Goal: Information Seeking & Learning: Learn about a topic

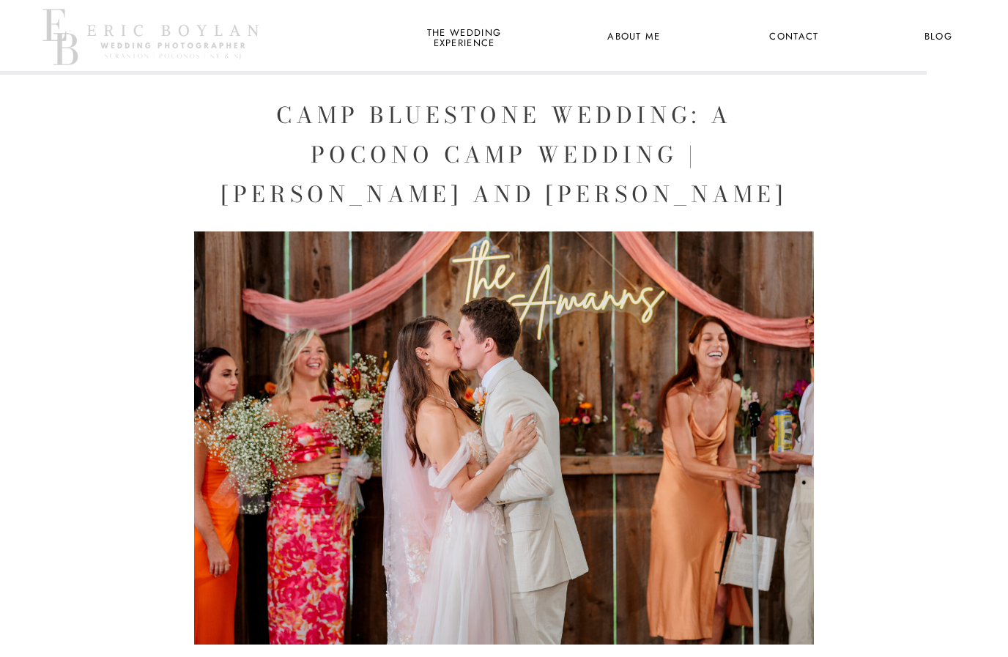
click at [579, 420] on img at bounding box center [504, 437] width 620 height 413
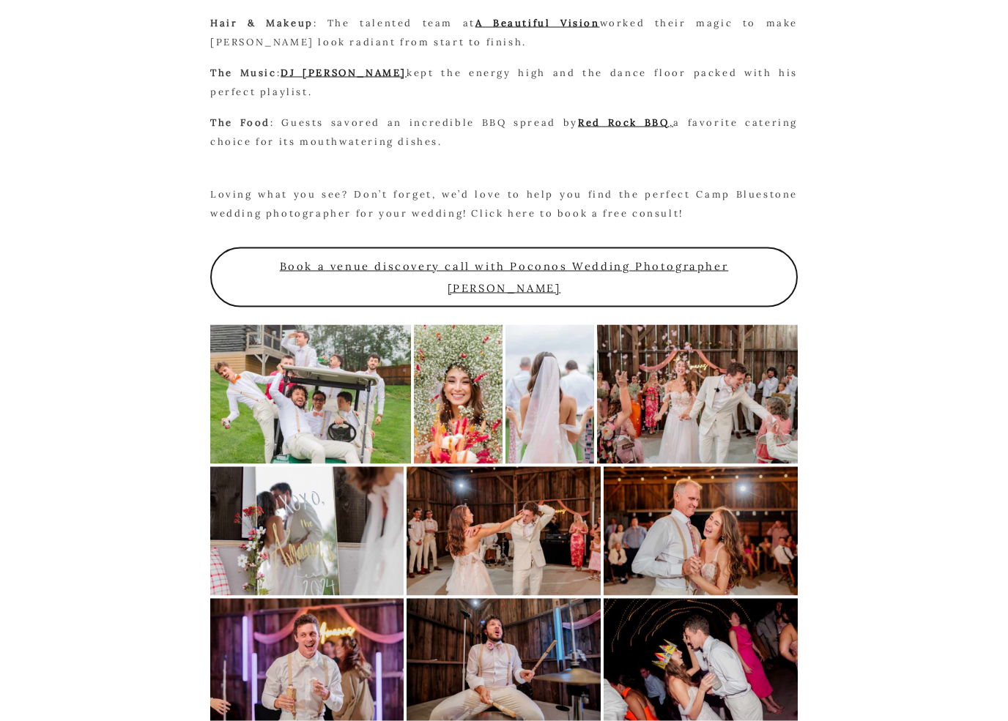
scroll to position [2928, 0]
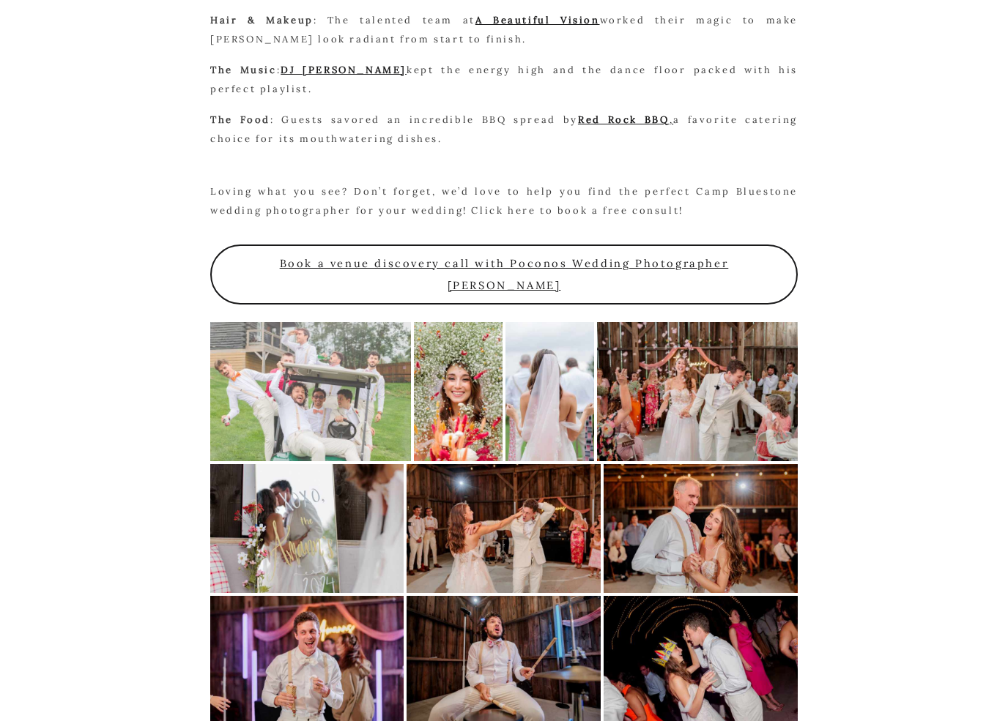
click at [0, 0] on div at bounding box center [0, 0] width 0 height 0
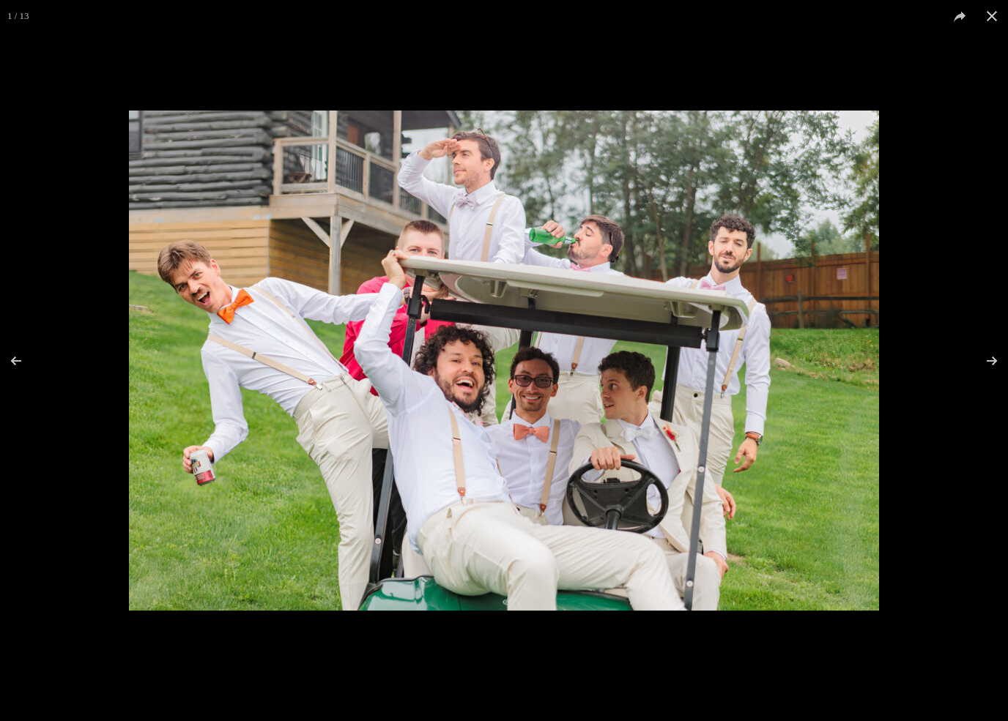
click at [630, 506] on img at bounding box center [504, 361] width 750 height 500
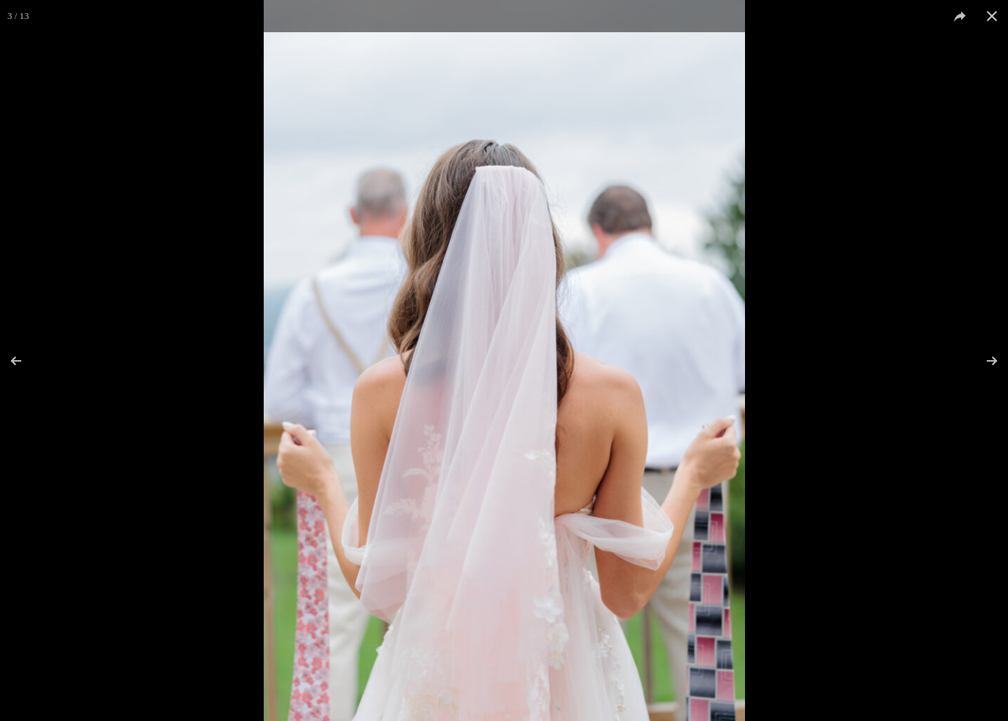
click at [614, 538] on div at bounding box center [768, 360] width 1008 height 721
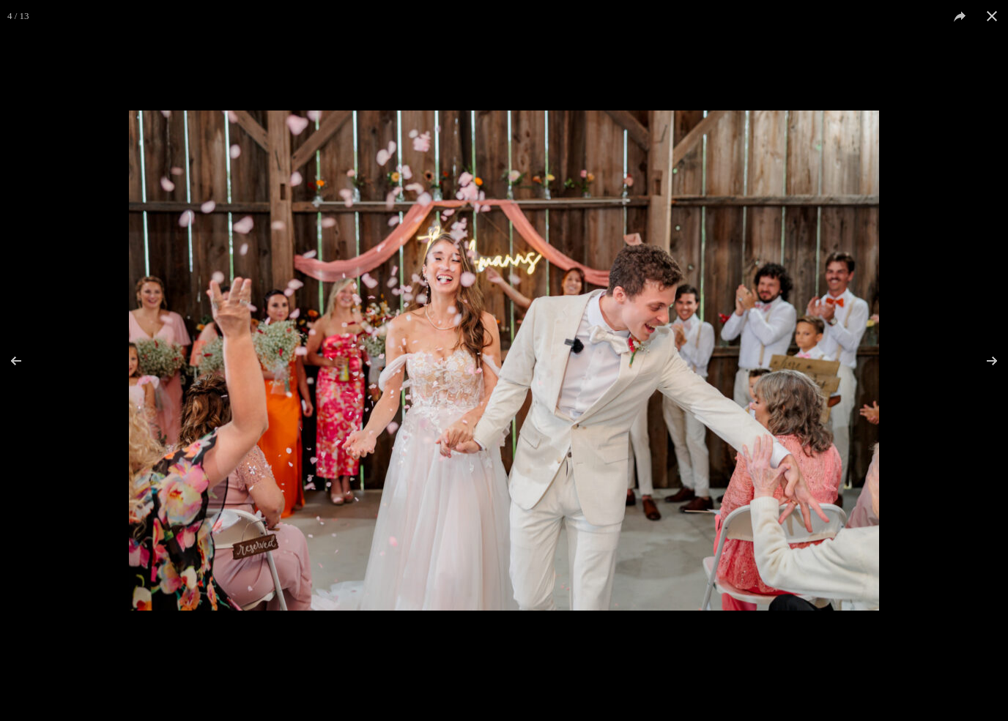
click at [621, 544] on img at bounding box center [504, 361] width 750 height 500
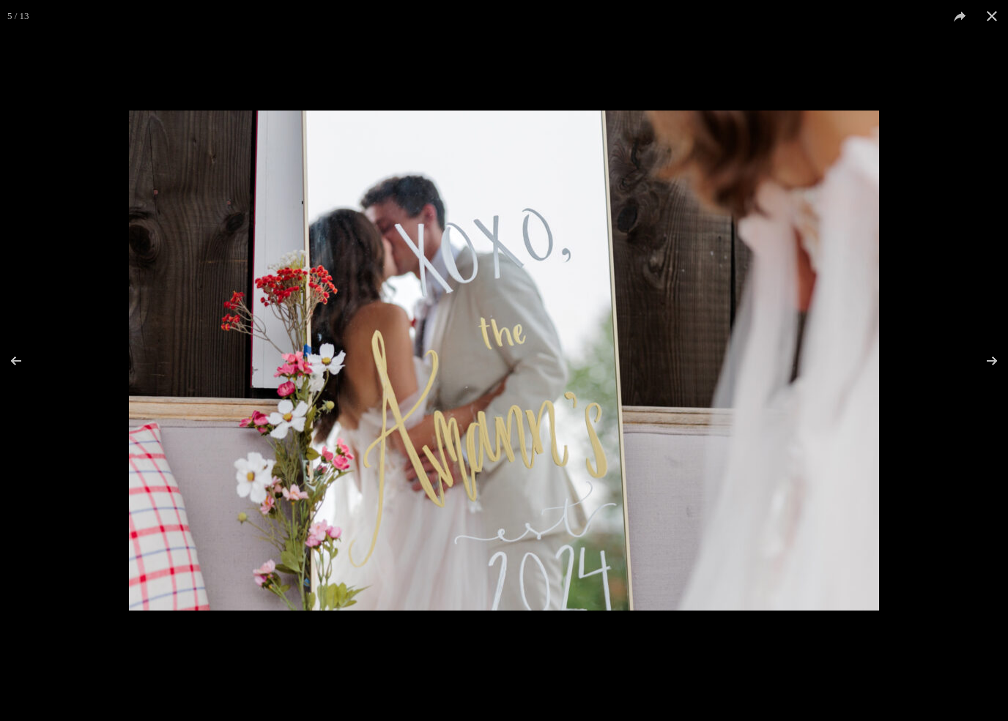
click at [623, 540] on img at bounding box center [504, 361] width 750 height 500
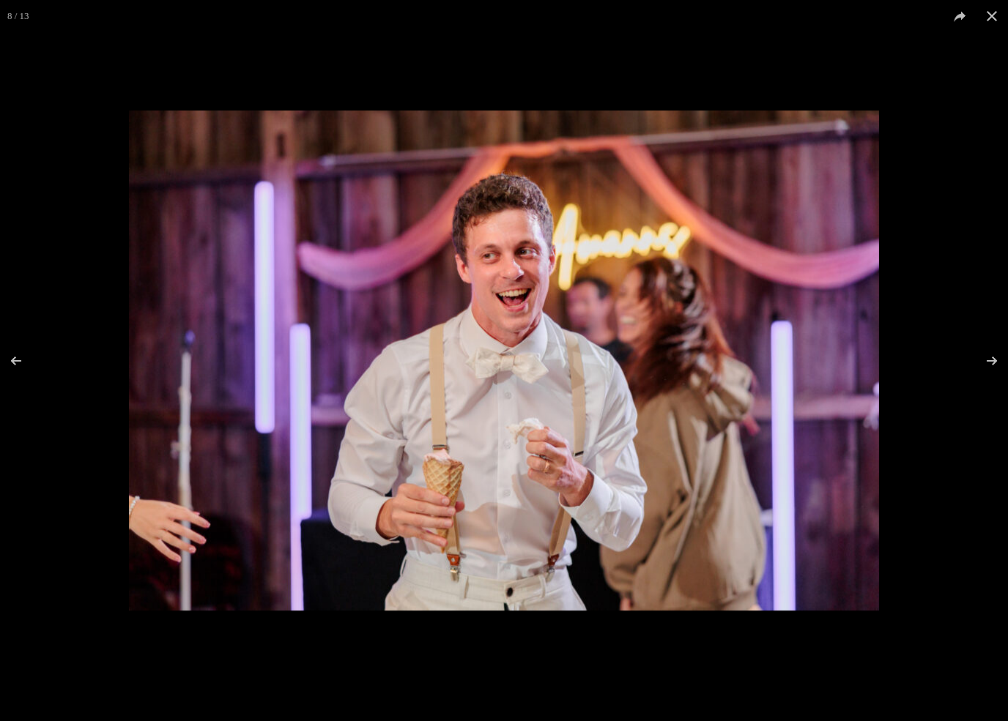
click at [628, 532] on div at bounding box center [504, 360] width 1008 height 721
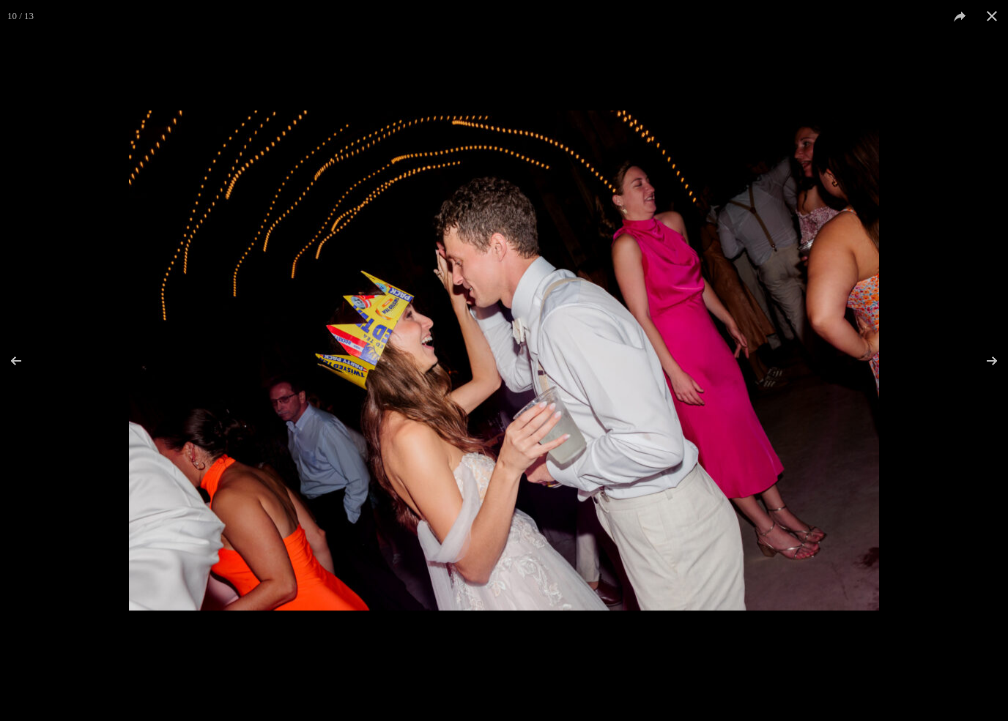
click at [634, 522] on img at bounding box center [504, 361] width 750 height 500
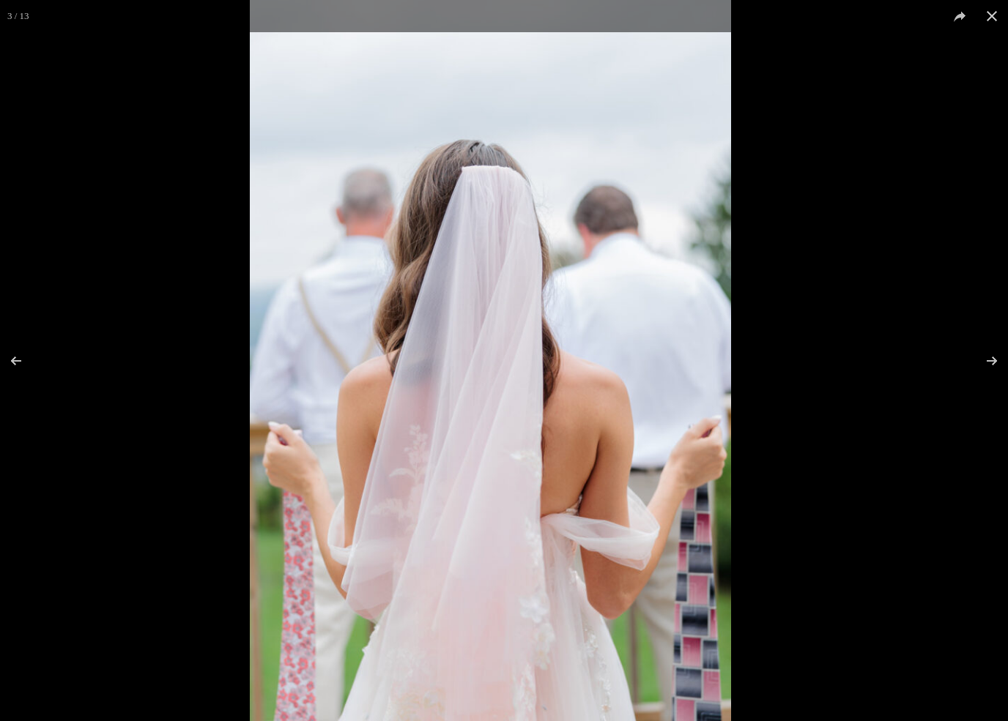
click at [612, 522] on div at bounding box center [754, 360] width 1008 height 721
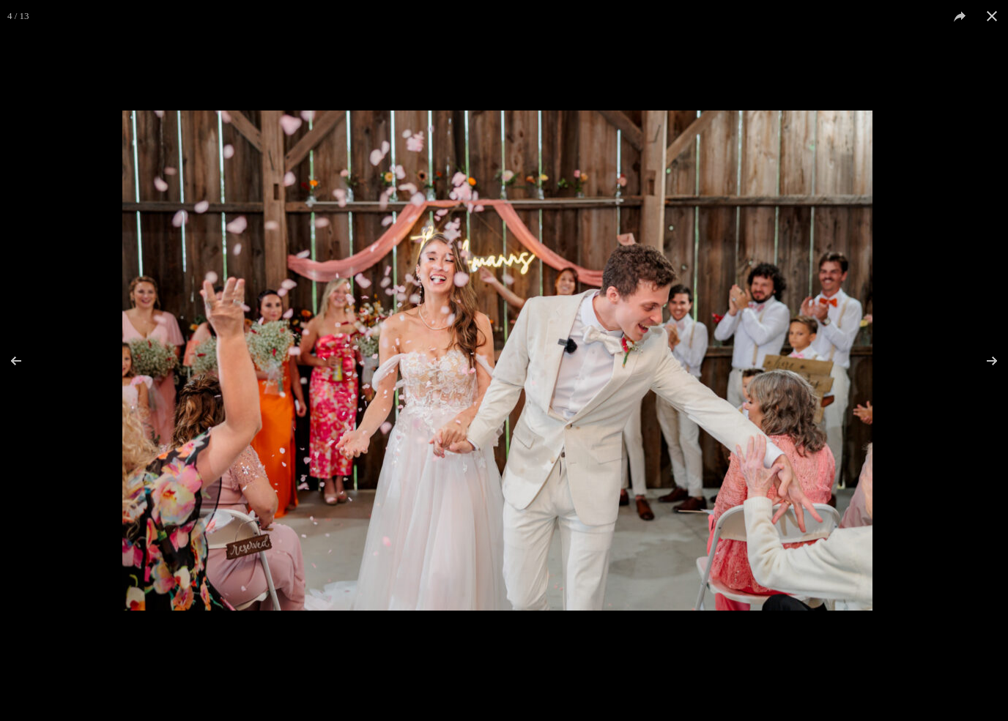
click at [626, 525] on img at bounding box center [497, 361] width 750 height 500
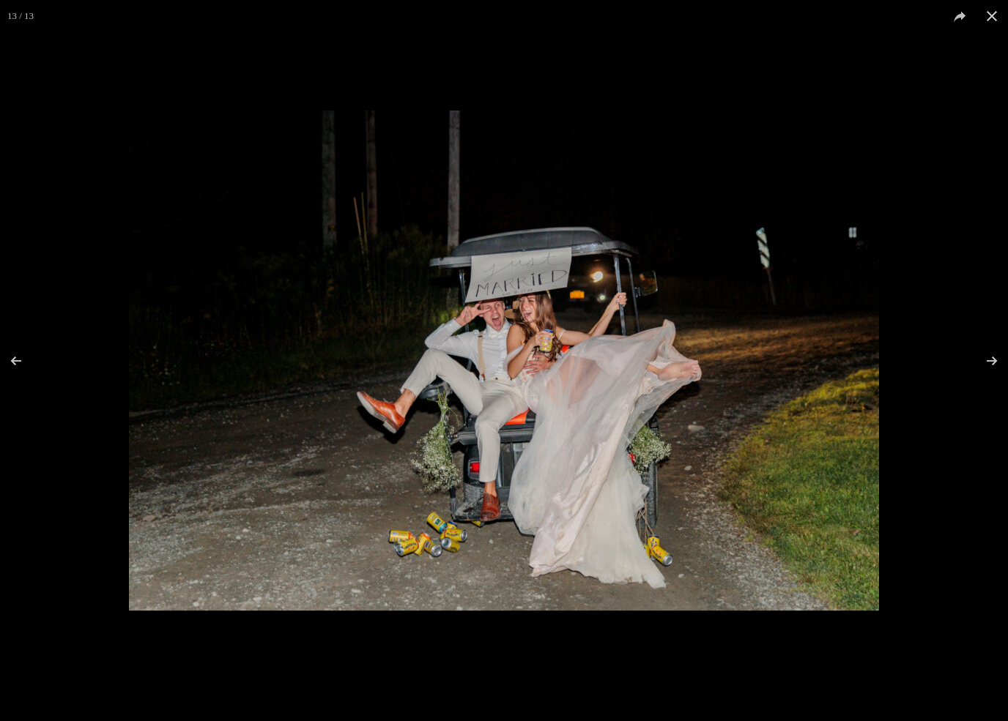
click at [1003, 30] on span at bounding box center [991, 16] width 32 height 32
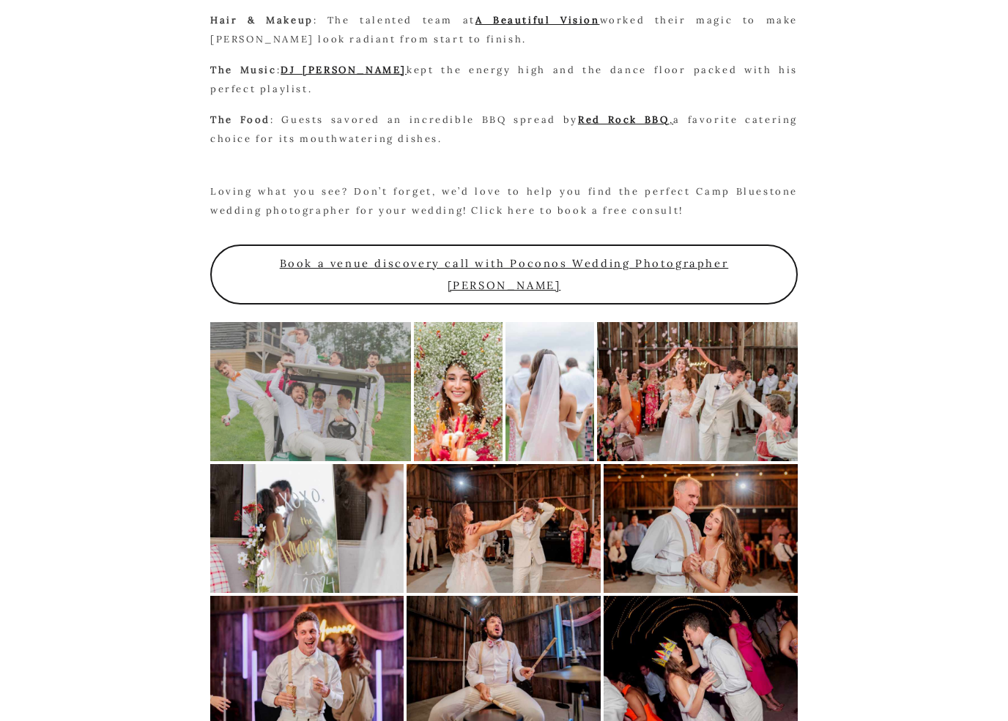
click at [998, 21] on span at bounding box center [991, 16] width 32 height 32
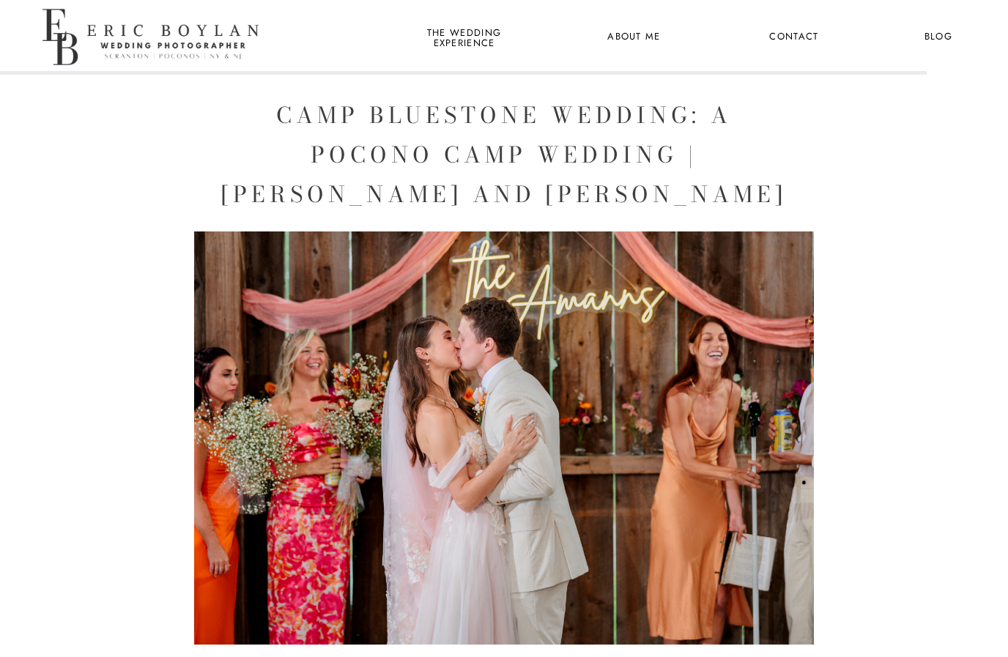
click at [488, 44] on nav "the wedding experience" at bounding box center [464, 37] width 80 height 19
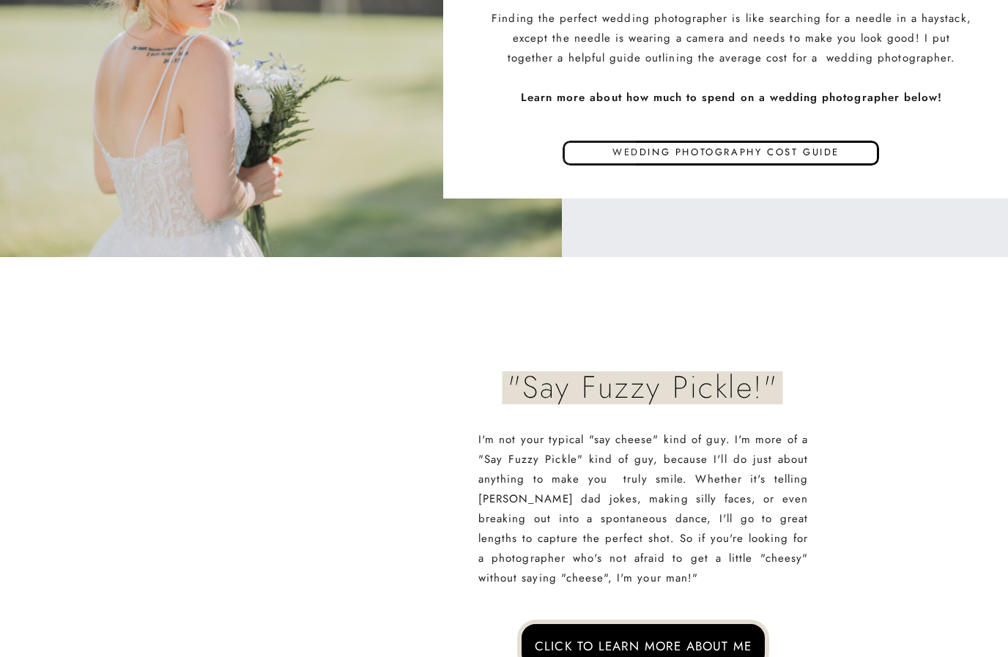
scroll to position [7270, 0]
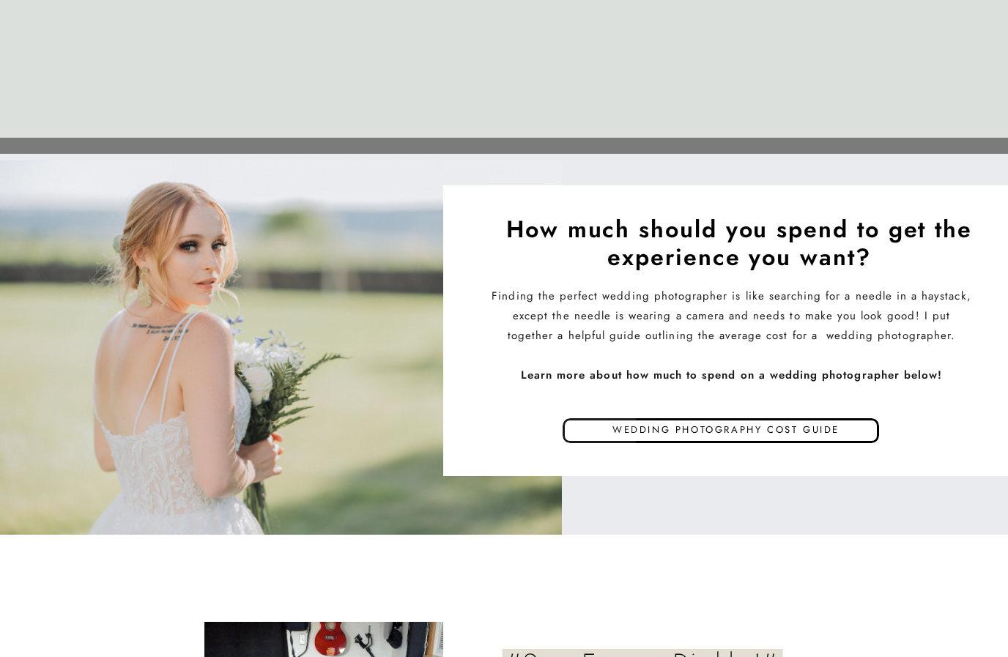
scroll to position [6952, 0]
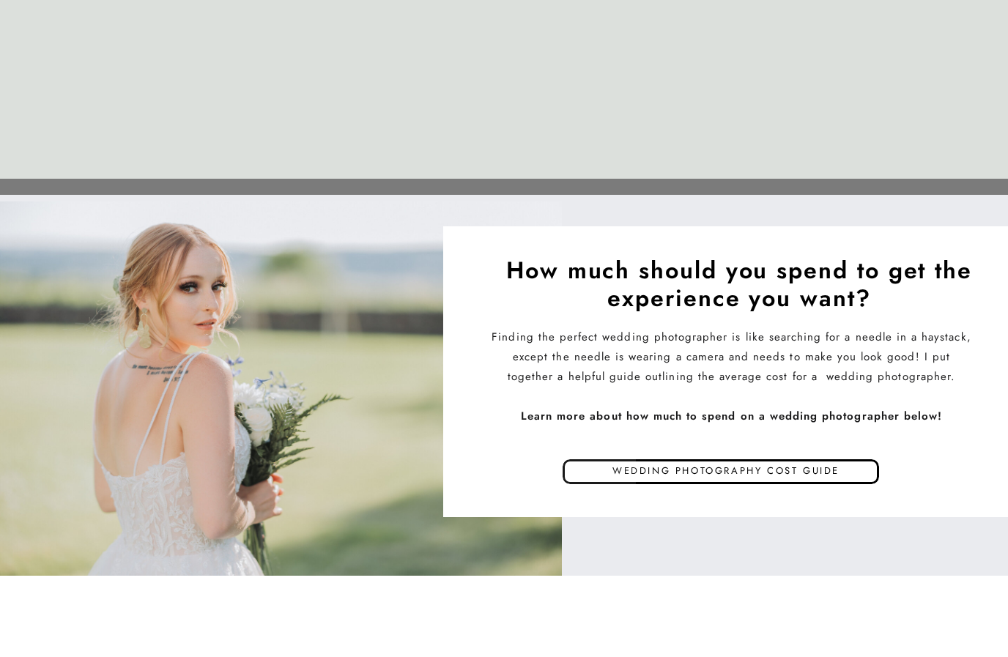
click at [773, 474] on p "Wedding photography cost guide" at bounding box center [726, 474] width 394 height 22
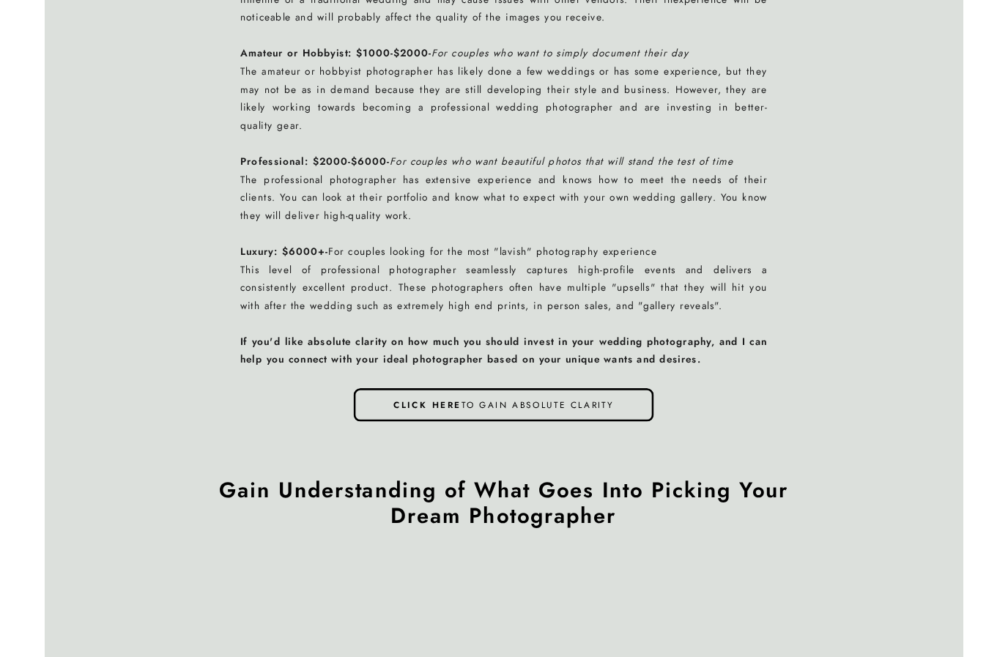
scroll to position [1561, 0]
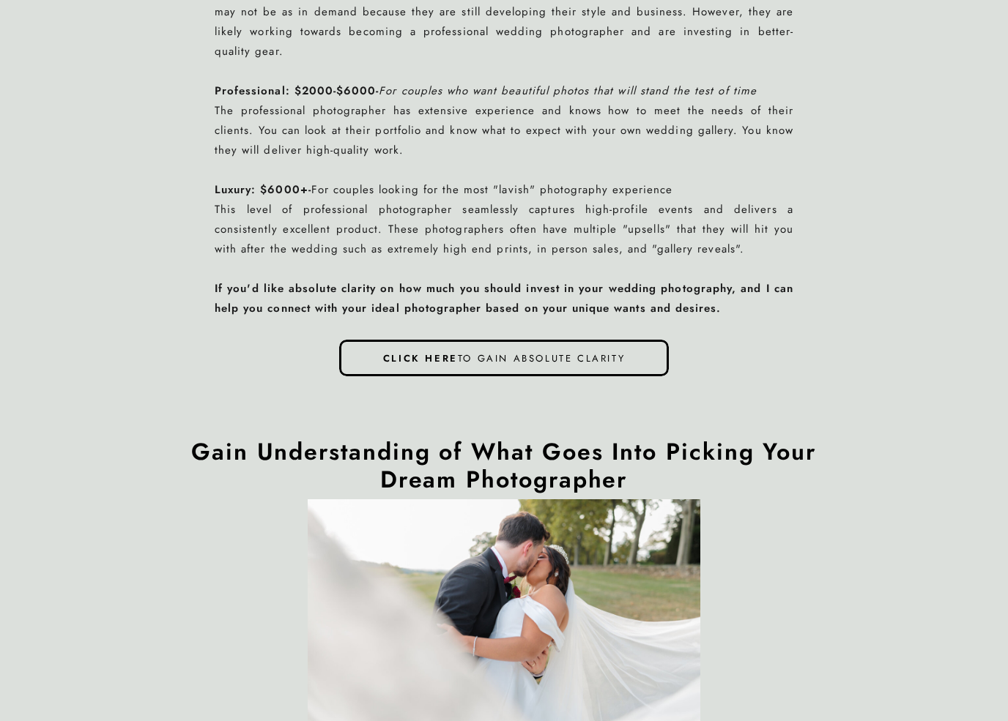
click at [378, 368] on div at bounding box center [504, 358] width 330 height 37
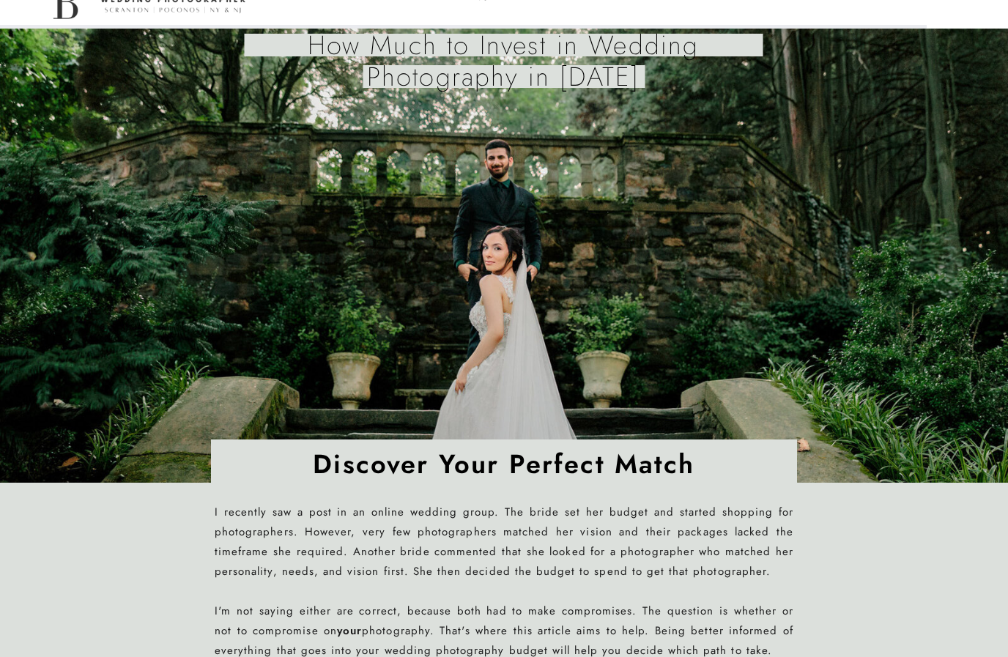
scroll to position [0, 0]
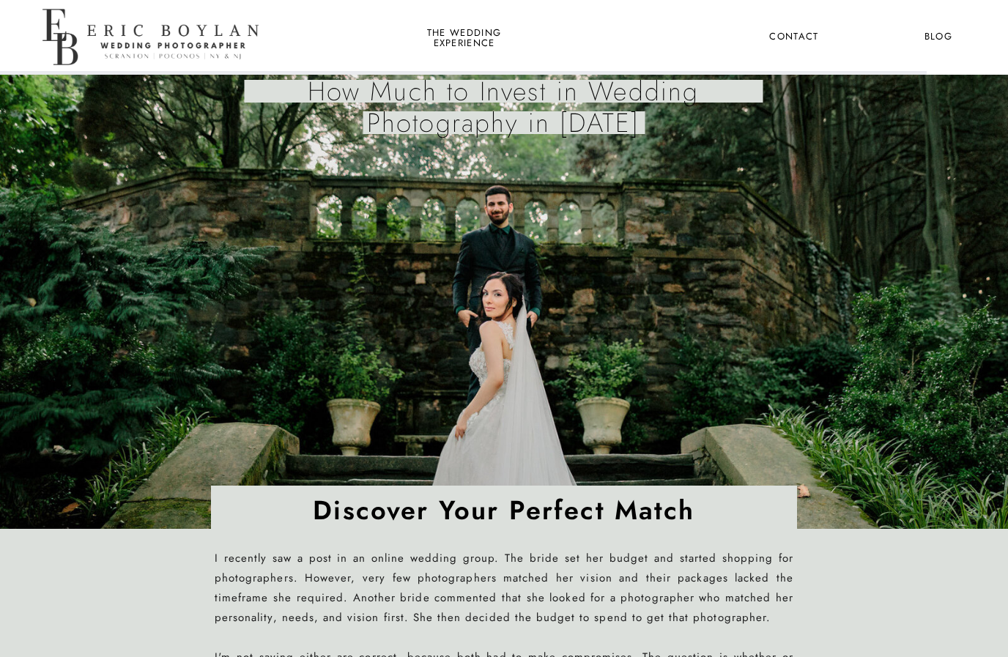
click at [626, 45] on nav "About Me" at bounding box center [633, 37] width 71 height 19
